Goal: Task Accomplishment & Management: Manage account settings

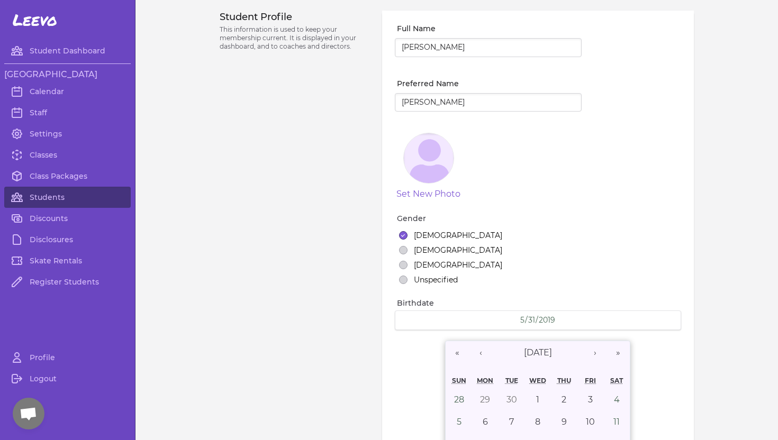
select select "WA"
select select "2"
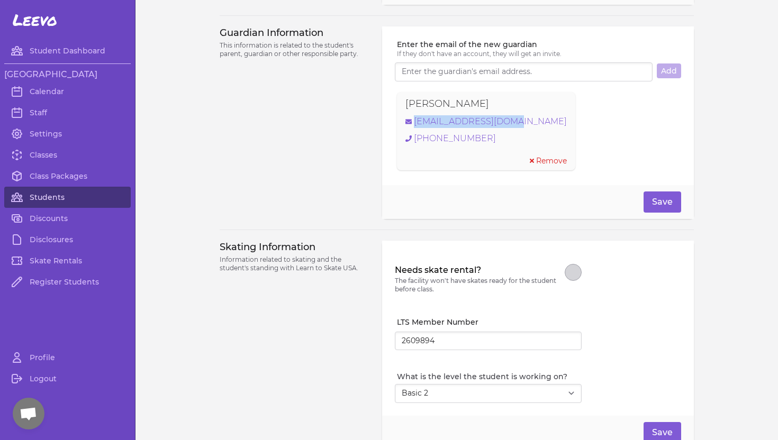
click at [49, 194] on link "Students" at bounding box center [67, 197] width 126 height 21
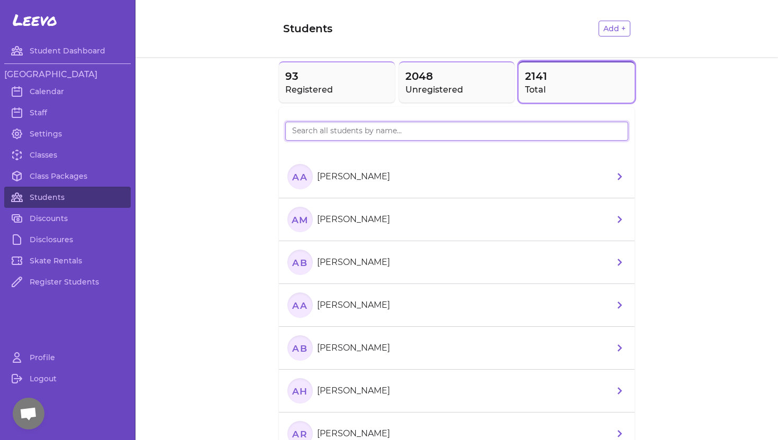
click at [361, 130] on input "search" at bounding box center [456, 131] width 343 height 19
type input "Ava"
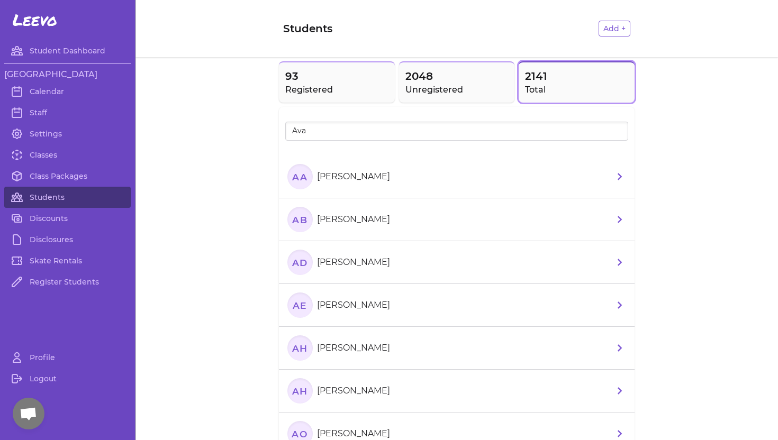
click at [331, 391] on p "[PERSON_NAME]" at bounding box center [353, 391] width 73 height 13
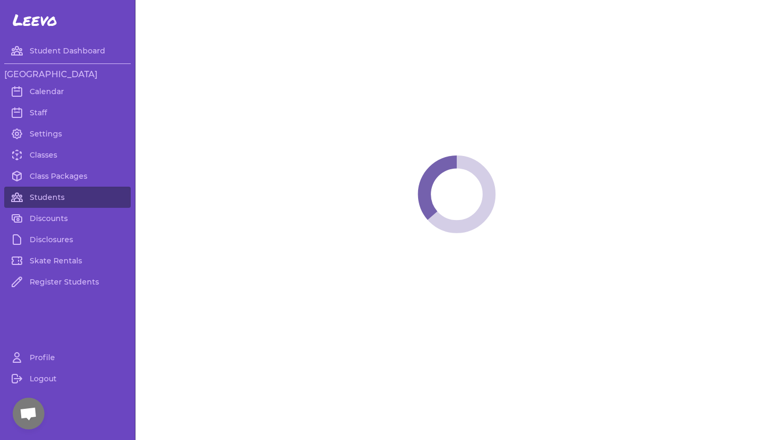
select select "ID"
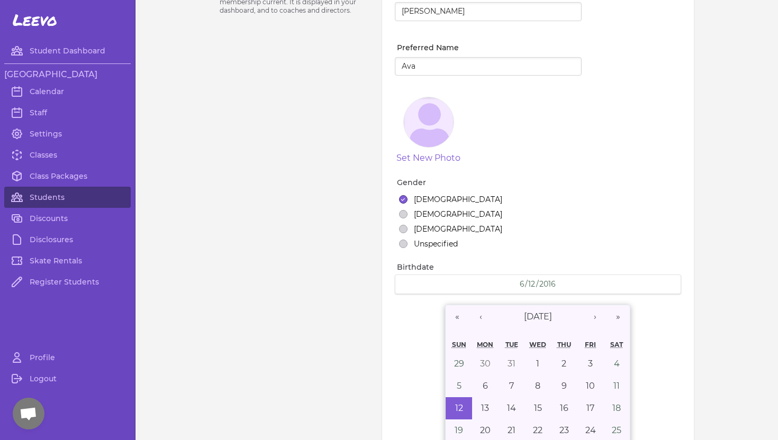
select select "11"
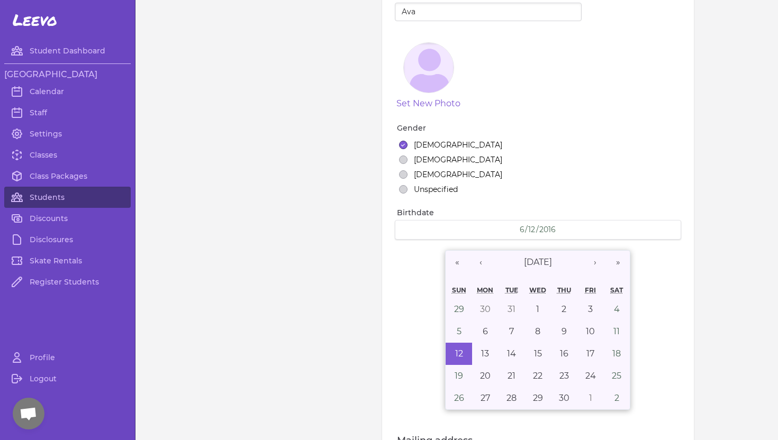
scroll to position [60, 0]
